Goal: Feedback & Contribution: Submit feedback/report problem

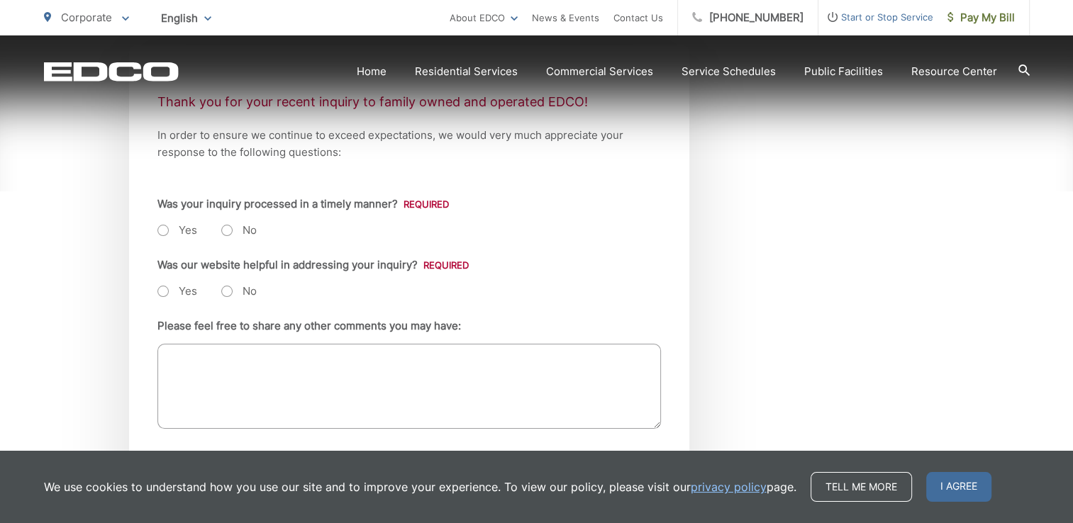
scroll to position [355, 0]
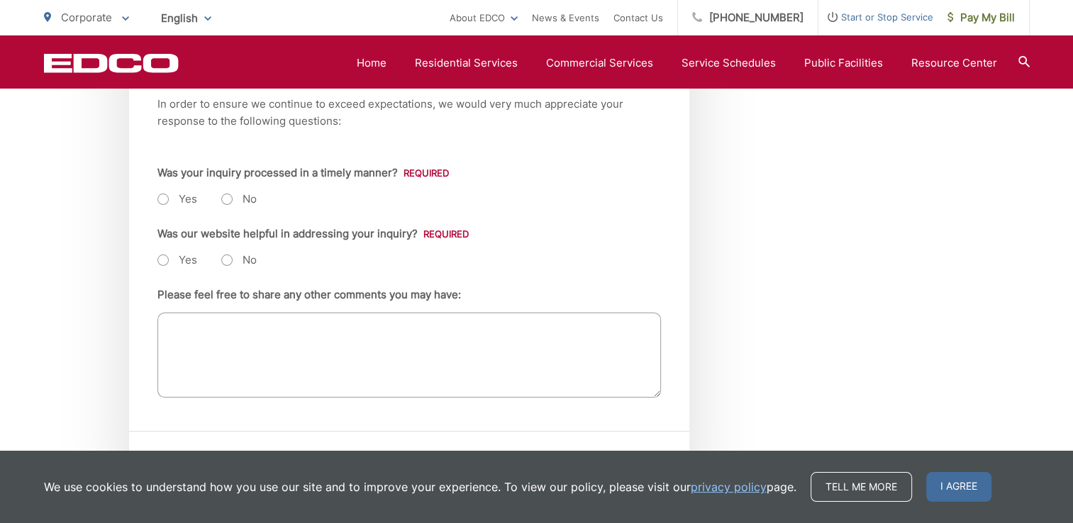
click at [167, 199] on label "Yes" at bounding box center [177, 199] width 40 height 14
radio input "true"
click at [162, 257] on label "Yes" at bounding box center [177, 260] width 40 height 14
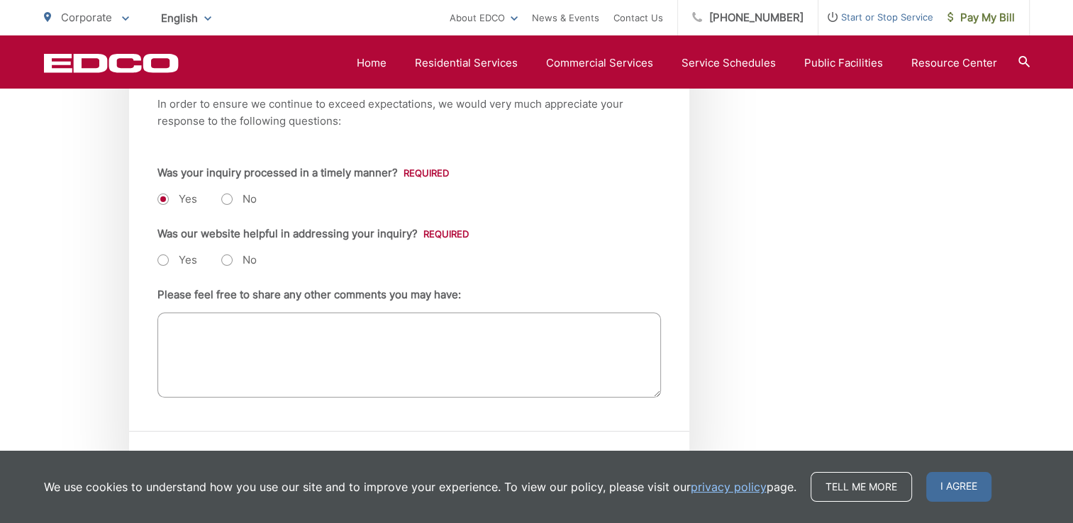
radio input "true"
click at [210, 326] on textarea "Please feel free to share any other comments you may have:" at bounding box center [409, 355] width 504 height 85
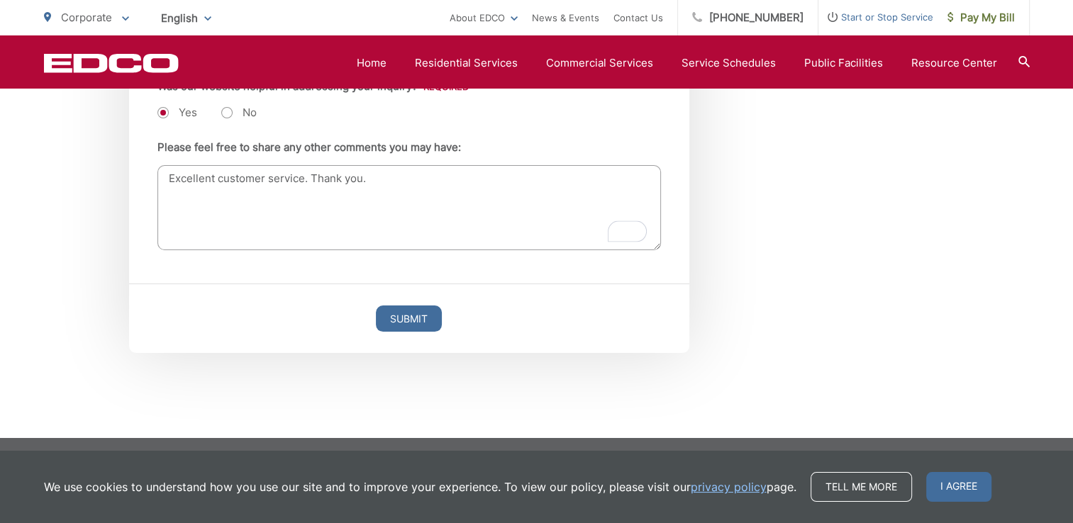
scroll to position [505, 0]
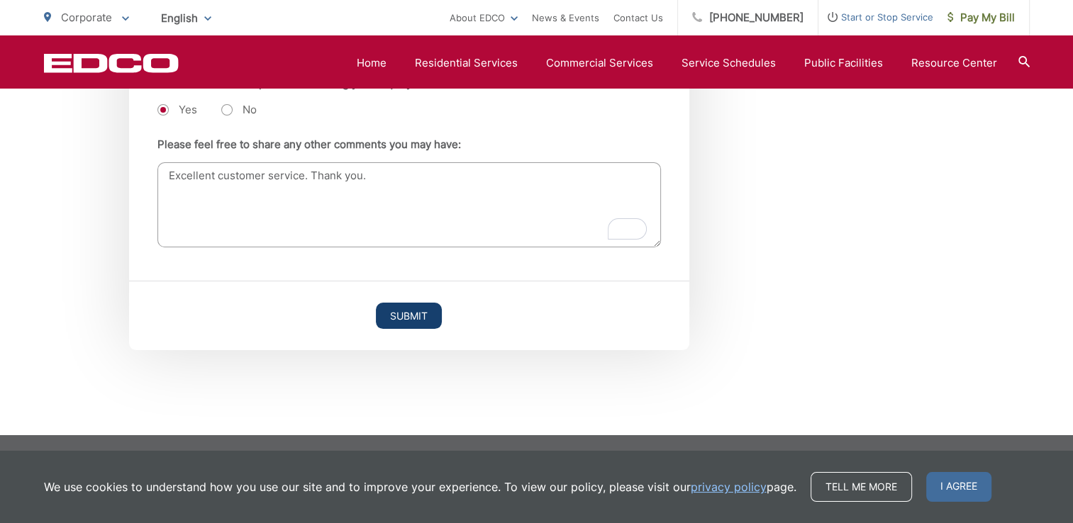
type textarea "Excellent customer service. Thank you."
click at [394, 319] on input "Submit" at bounding box center [409, 316] width 66 height 26
